Goal: Communication & Community: Ask a question

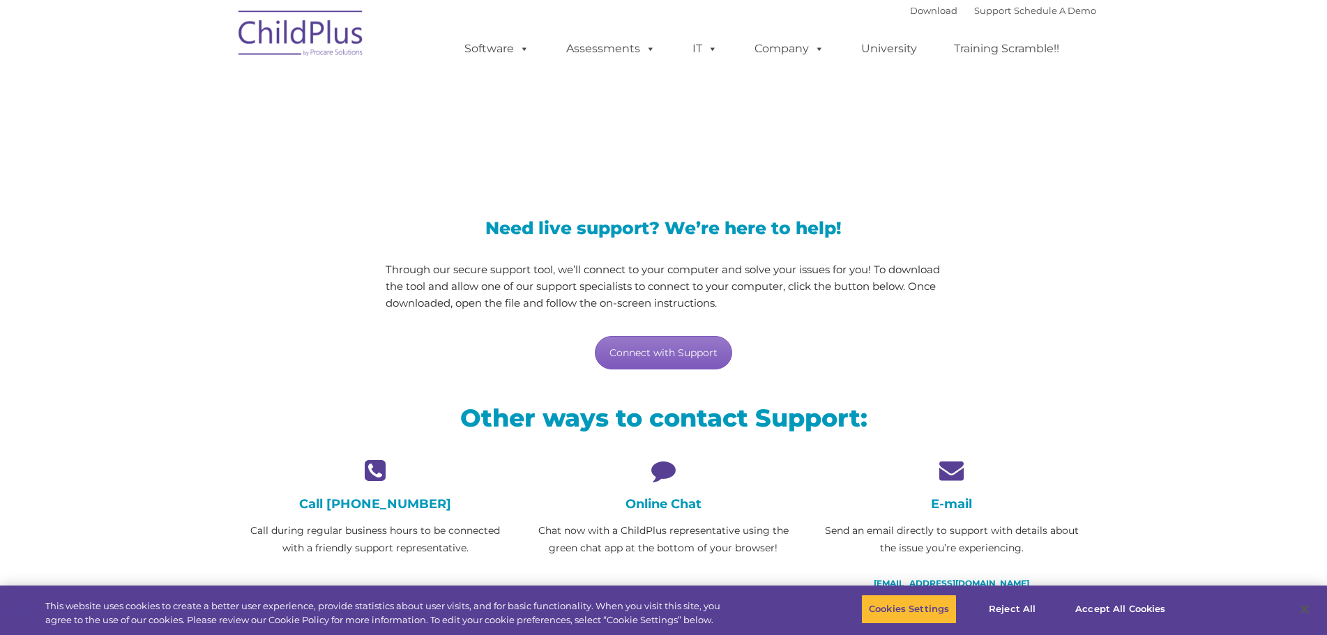
click at [663, 354] on link "Connect with Support" at bounding box center [663, 352] width 137 height 33
click at [662, 329] on div "Need live support? We’re here to help! Through our secure support tool, we’ll c…" at bounding box center [664, 295] width 556 height 150
click at [662, 347] on link "Connect with Support" at bounding box center [663, 352] width 137 height 33
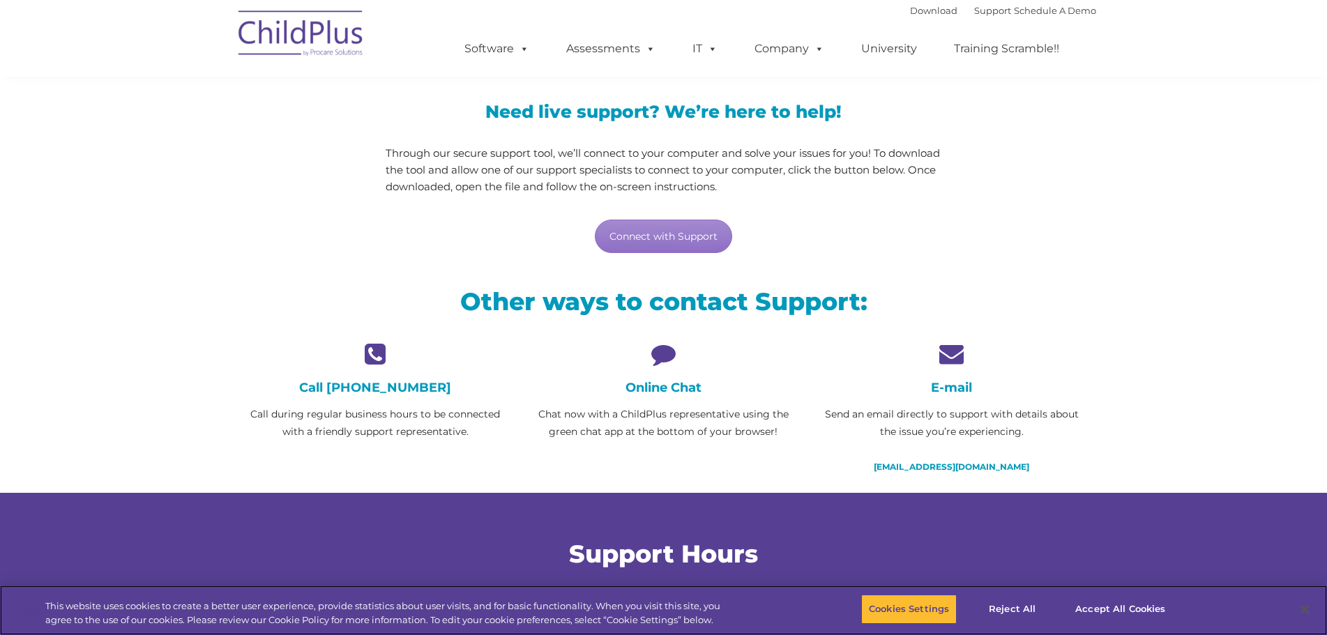
scroll to position [107, 0]
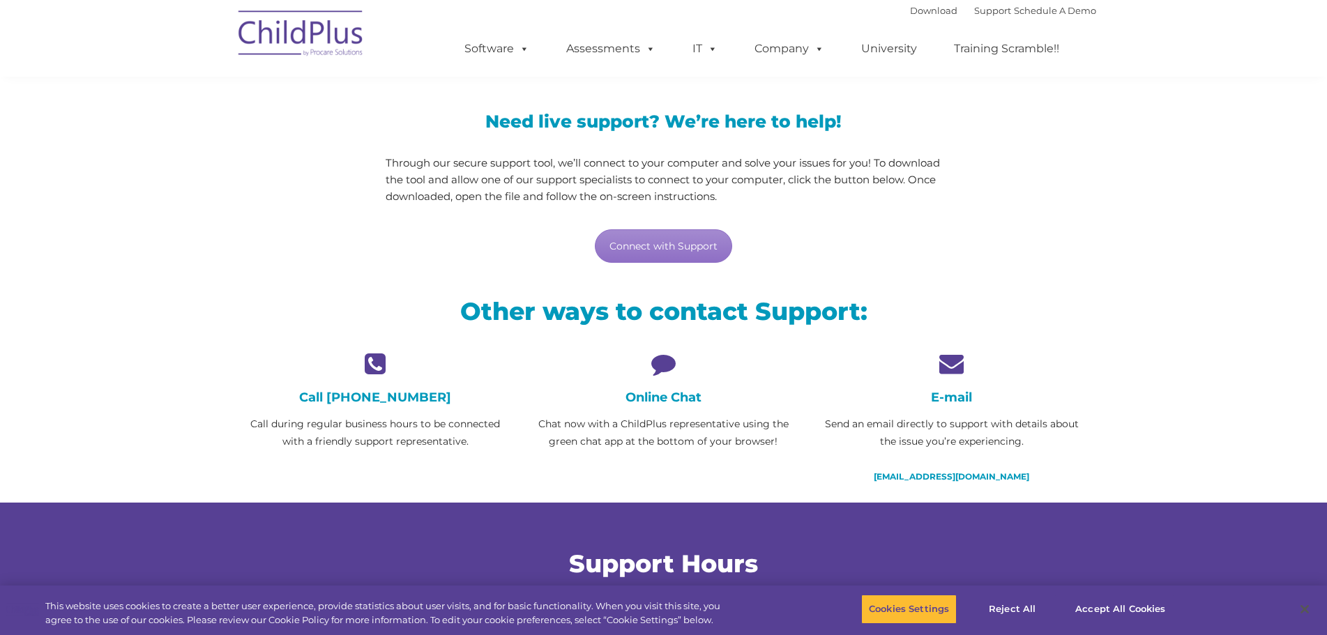
click at [660, 351] on icon at bounding box center [663, 363] width 267 height 24
click at [662, 379] on div "Online Chat Chat now with a ChildPlus representative using the green chat app a…" at bounding box center [663, 400] width 267 height 99
drag, startPoint x: 660, startPoint y: 389, endPoint x: 654, endPoint y: 402, distance: 14.7
click at [659, 392] on div "Online Chat Chat now with a ChildPlus representative using the green chat app a…" at bounding box center [663, 400] width 267 height 99
click at [653, 404] on h4 "Online Chat" at bounding box center [663, 397] width 267 height 15
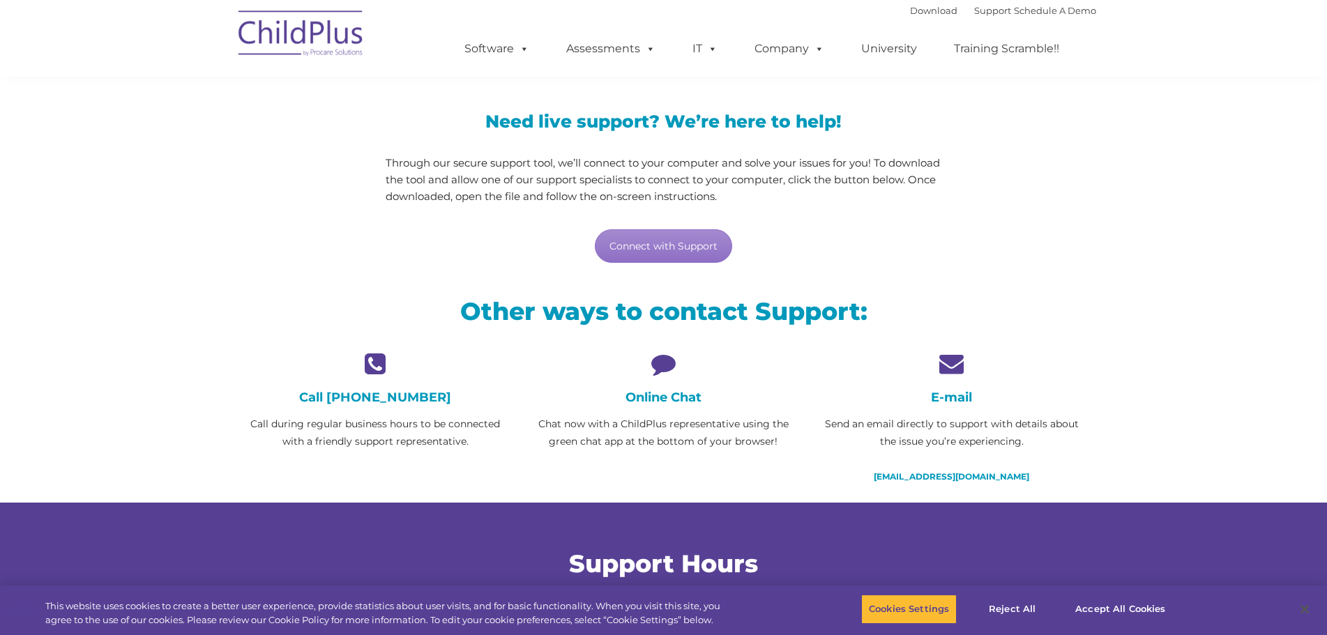
click at [682, 439] on p "Chat now with a ChildPlus representative using the green chat app at the bottom…" at bounding box center [663, 433] width 267 height 35
drag, startPoint x: 703, startPoint y: 386, endPoint x: 683, endPoint y: 383, distance: 19.8
click at [694, 386] on div "Online Chat Chat now with a ChildPlus representative using the green chat app a…" at bounding box center [663, 400] width 267 height 99
click at [663, 372] on icon at bounding box center [663, 363] width 267 height 24
drag, startPoint x: 681, startPoint y: 410, endPoint x: 693, endPoint y: 400, distance: 15.8
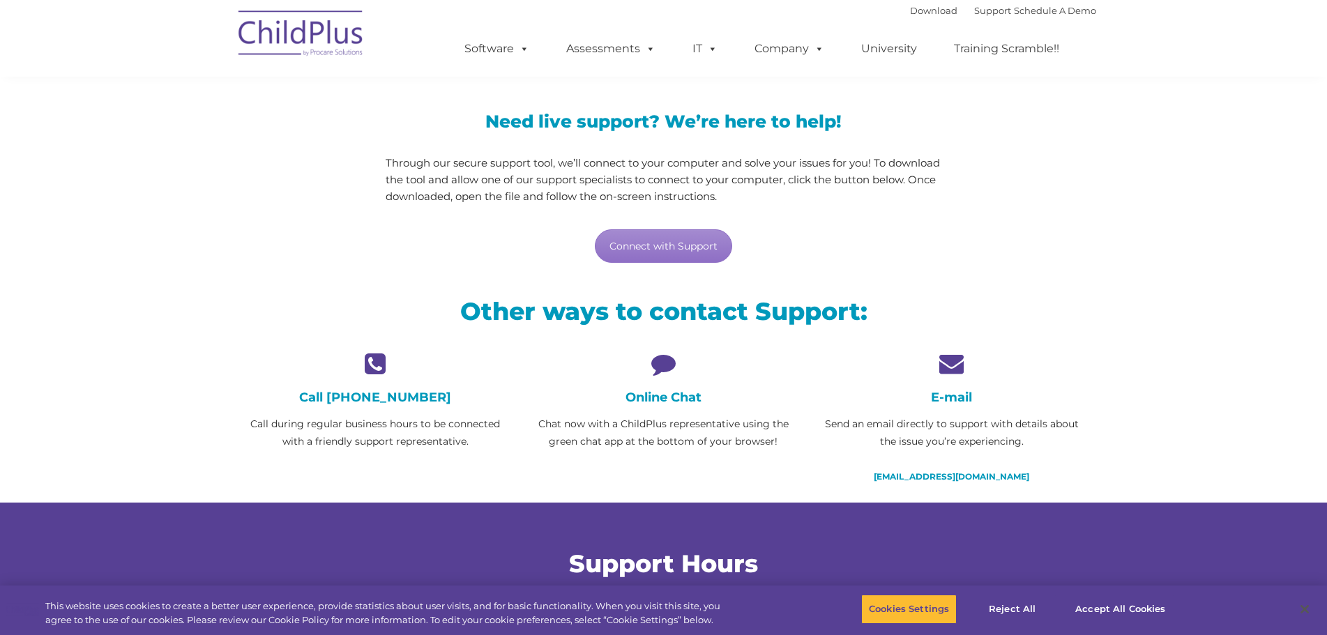
click at [684, 403] on div "Online Chat Chat now with a ChildPlus representative using the green chat app a…" at bounding box center [663, 400] width 267 height 99
click at [665, 362] on icon at bounding box center [663, 363] width 267 height 24
click at [940, 475] on link "[EMAIL_ADDRESS][DOMAIN_NAME]" at bounding box center [952, 476] width 156 height 10
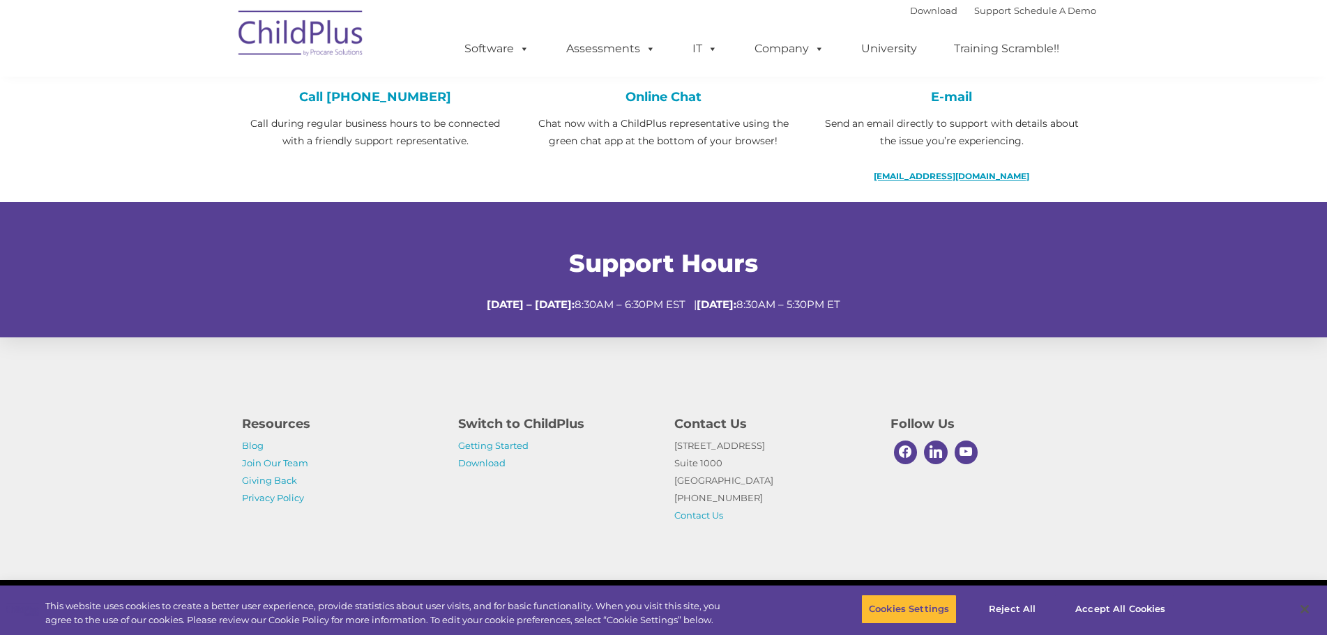
scroll to position [0, 0]
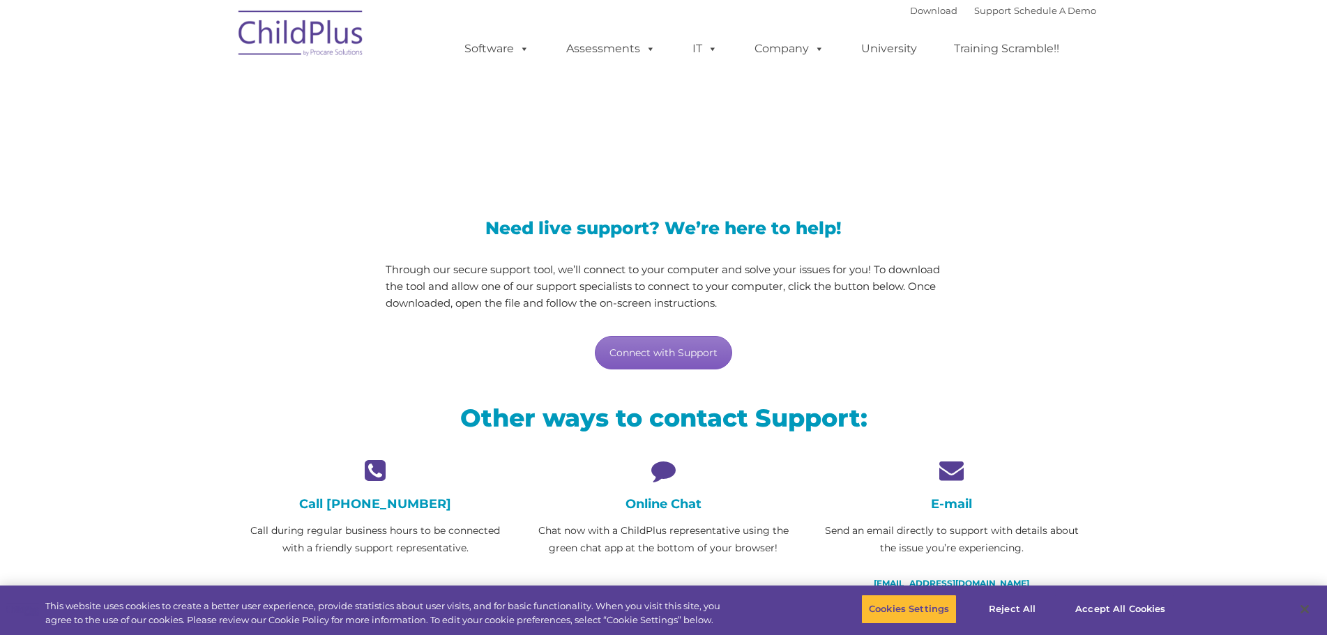
click at [643, 354] on link "Connect with Support" at bounding box center [663, 352] width 137 height 33
